Goal: Transaction & Acquisition: Purchase product/service

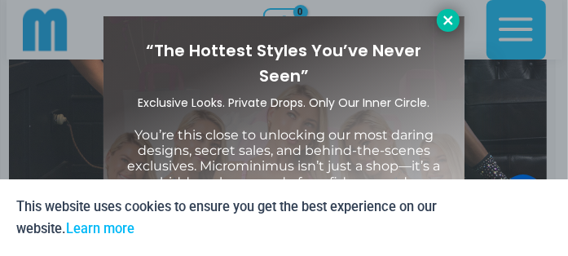
click at [447, 16] on icon at bounding box center [448, 20] width 15 height 15
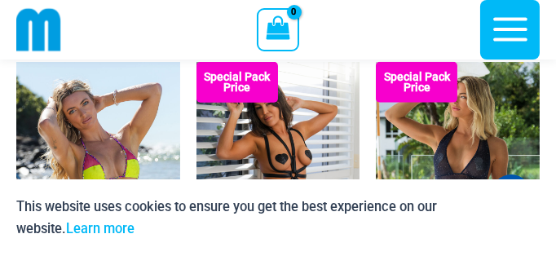
scroll to position [2457, 0]
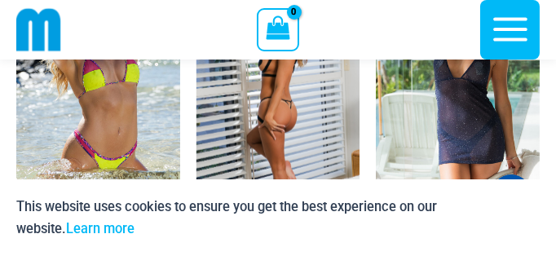
click at [280, 109] on img at bounding box center [278, 89] width 164 height 245
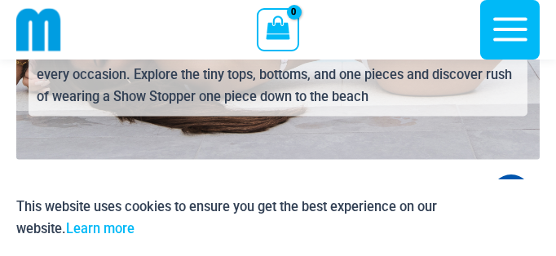
scroll to position [4548, 0]
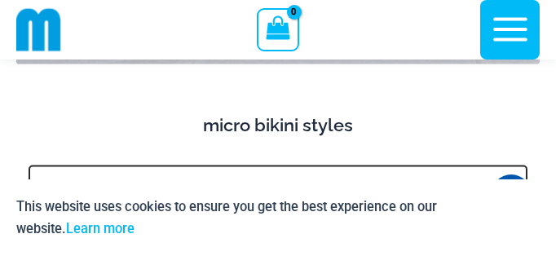
click at [280, 129] on h4 "micro bikini styles" at bounding box center [277, 124] width 523 height 21
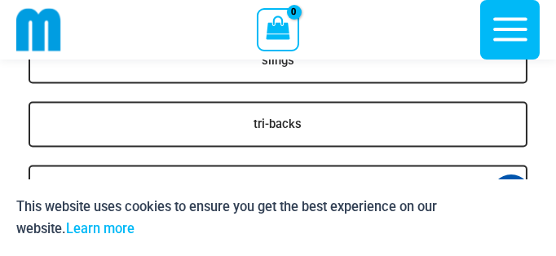
scroll to position [4643, 0]
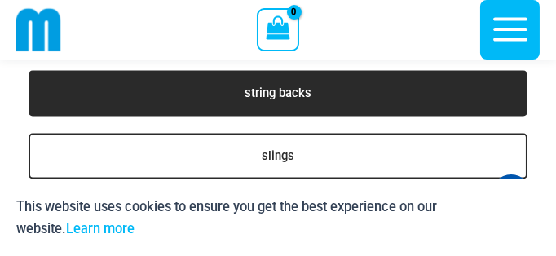
click at [264, 89] on link "string backs" at bounding box center [278, 93] width 499 height 46
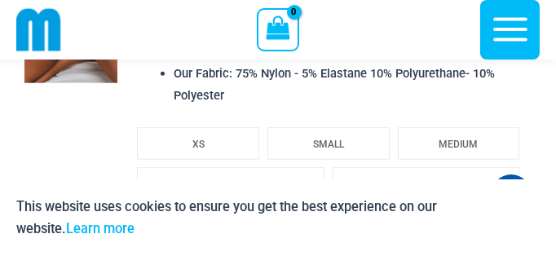
scroll to position [2511, 0]
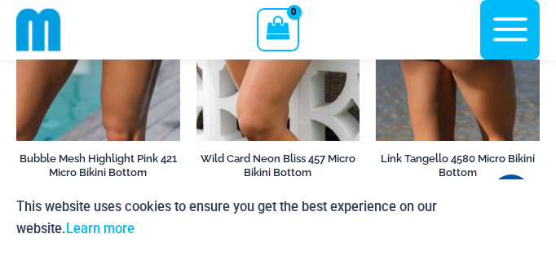
scroll to position [628, 0]
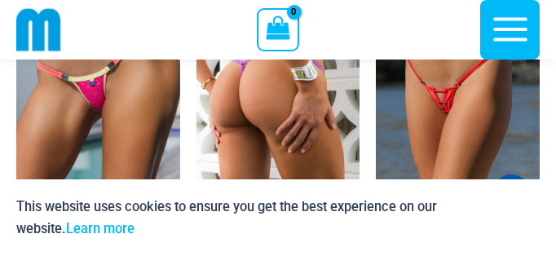
click at [255, 117] on img at bounding box center [278, 113] width 164 height 245
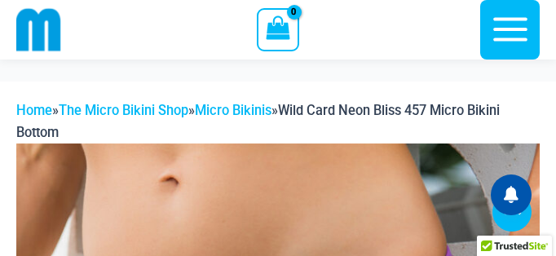
scroll to position [257, 0]
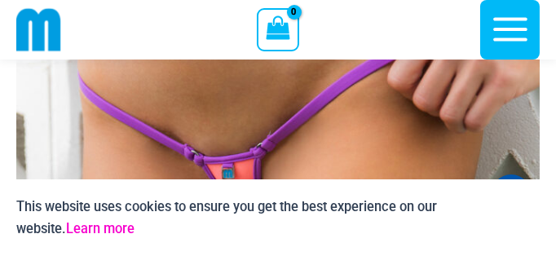
click at [117, 229] on link "Learn more" at bounding box center [100, 228] width 68 height 15
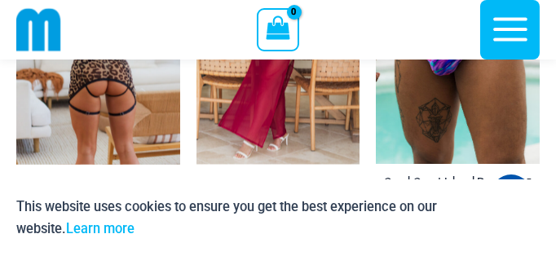
scroll to position [4821, 0]
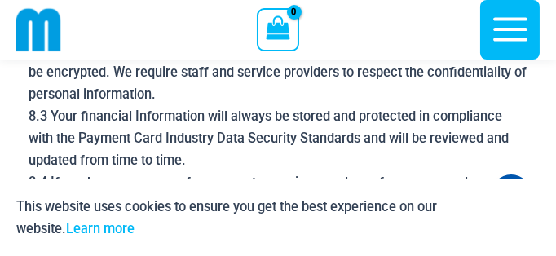
scroll to position [6069, 0]
